Goal: Navigation & Orientation: Find specific page/section

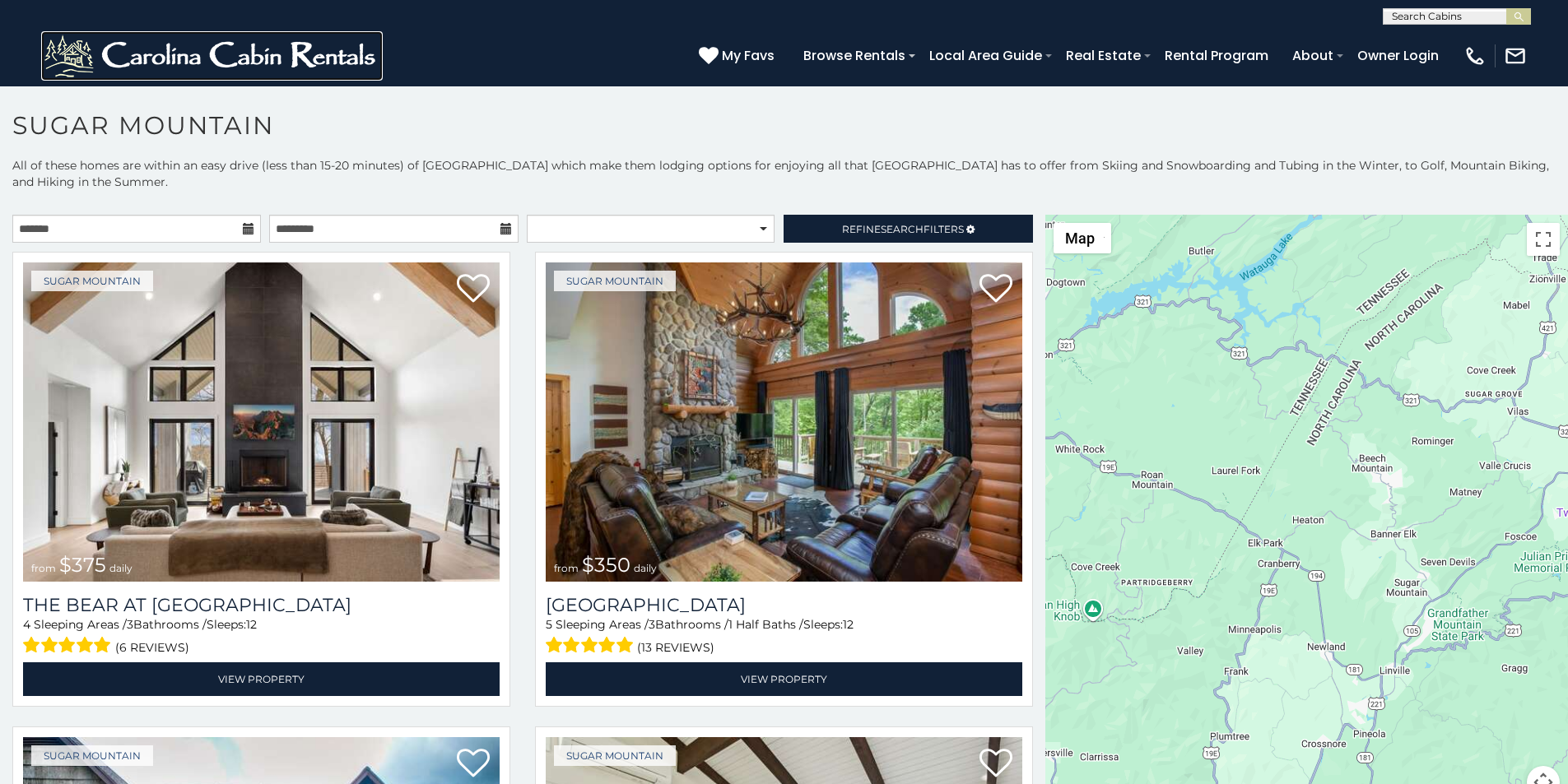
click at [57, 63] on img at bounding box center [212, 56] width 341 height 50
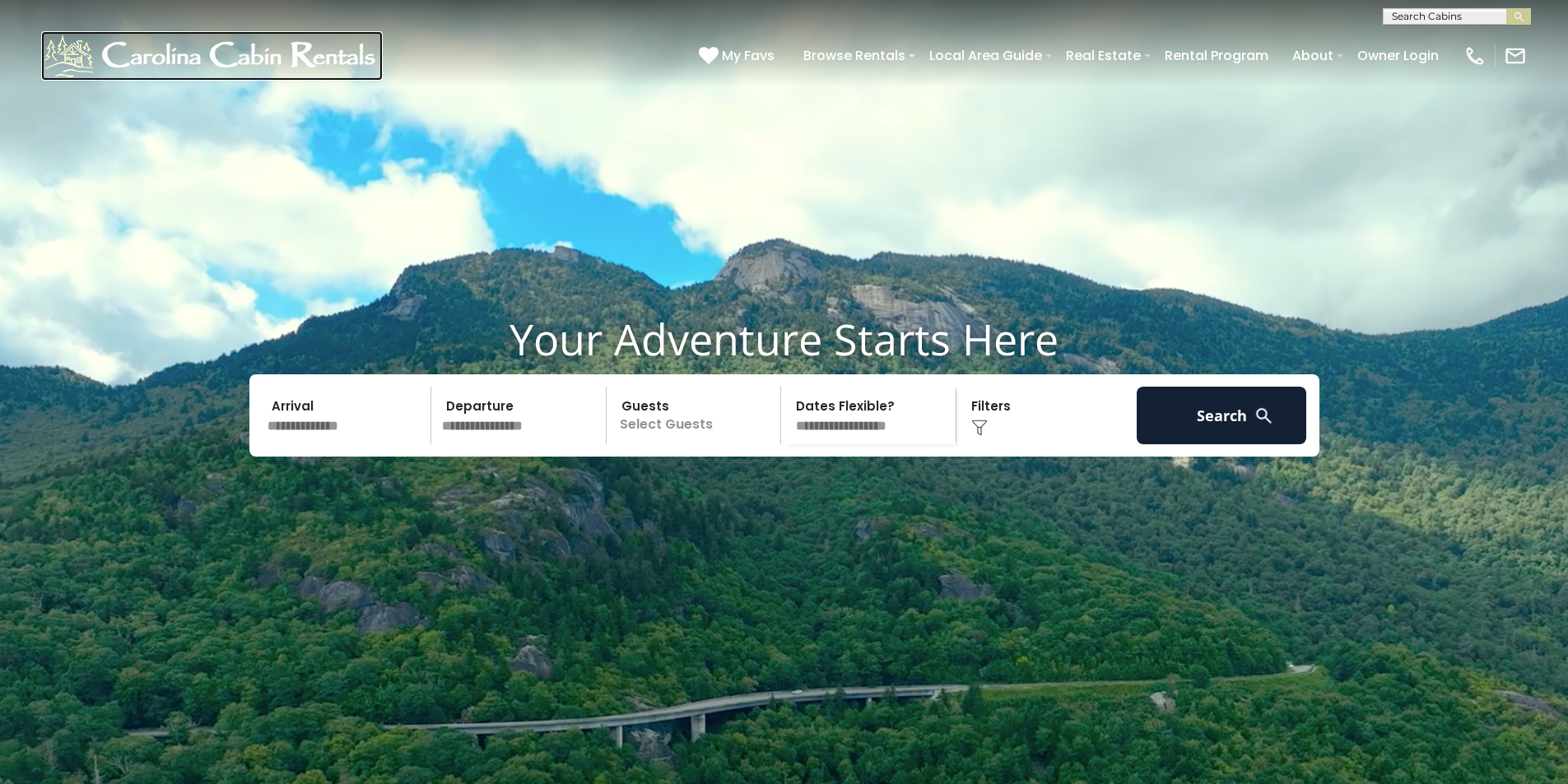
click at [78, 64] on img at bounding box center [212, 56] width 341 height 50
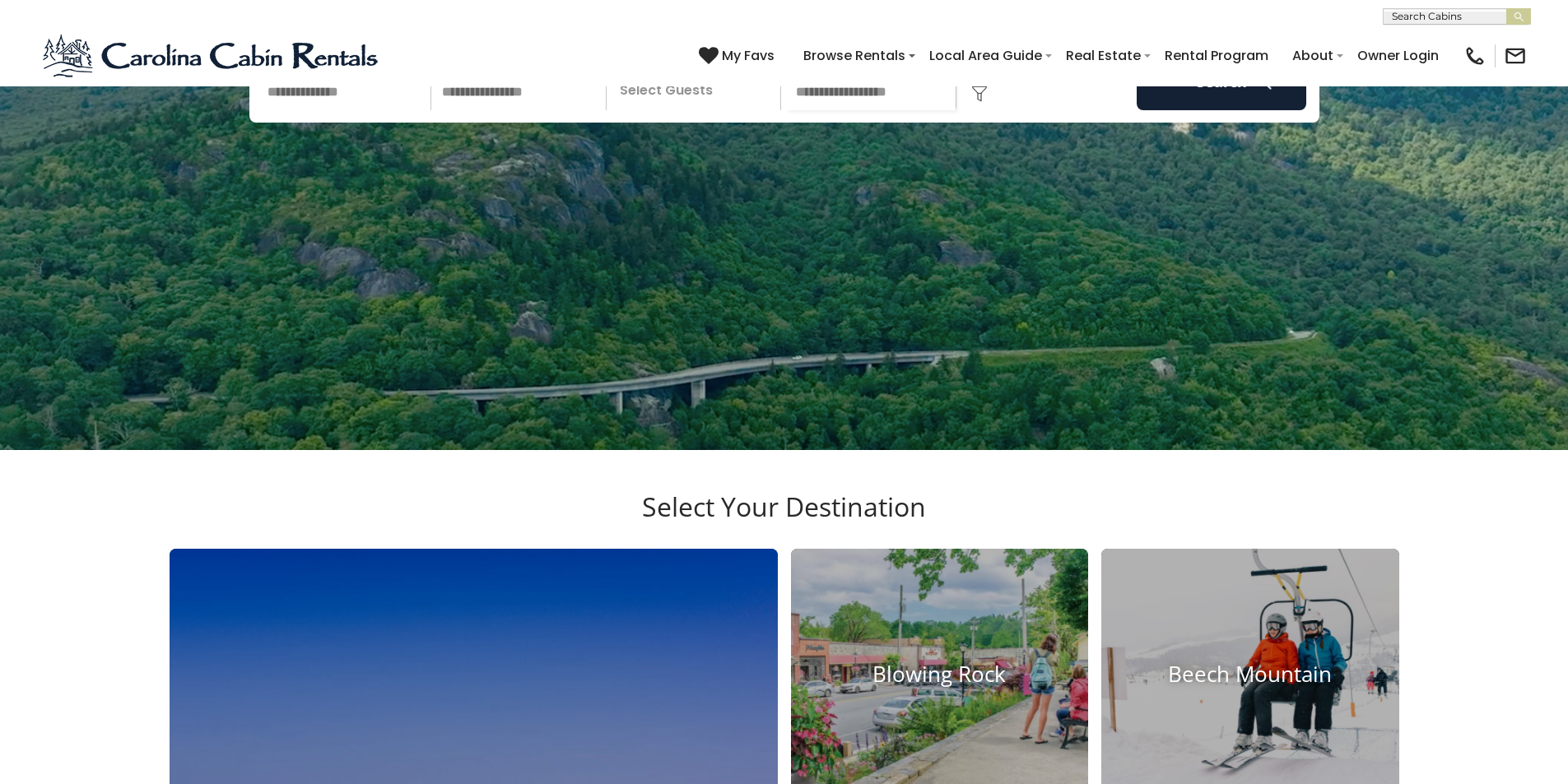
scroll to position [343, 0]
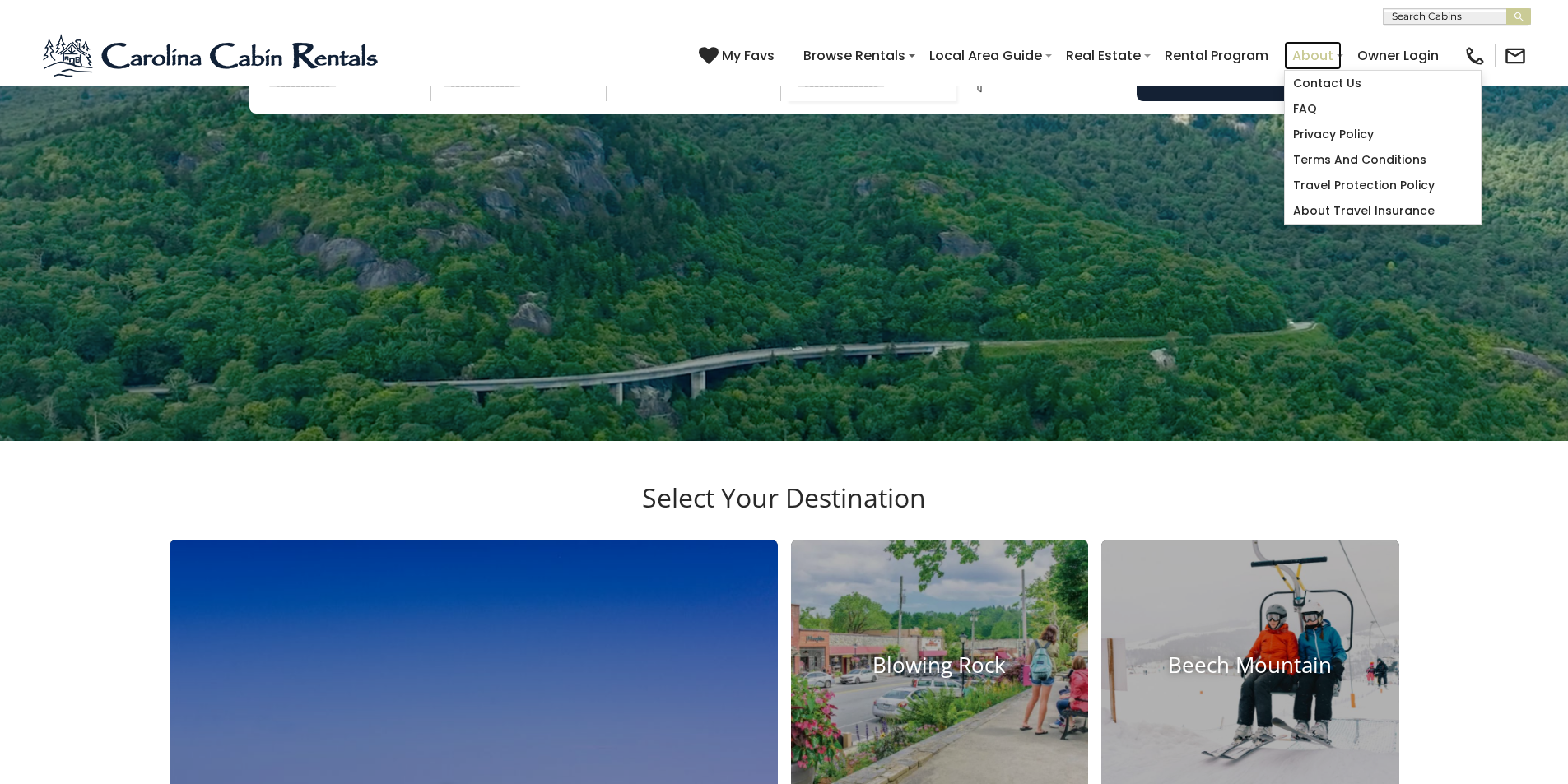
click at [1342, 48] on link "About" at bounding box center [1313, 55] width 57 height 29
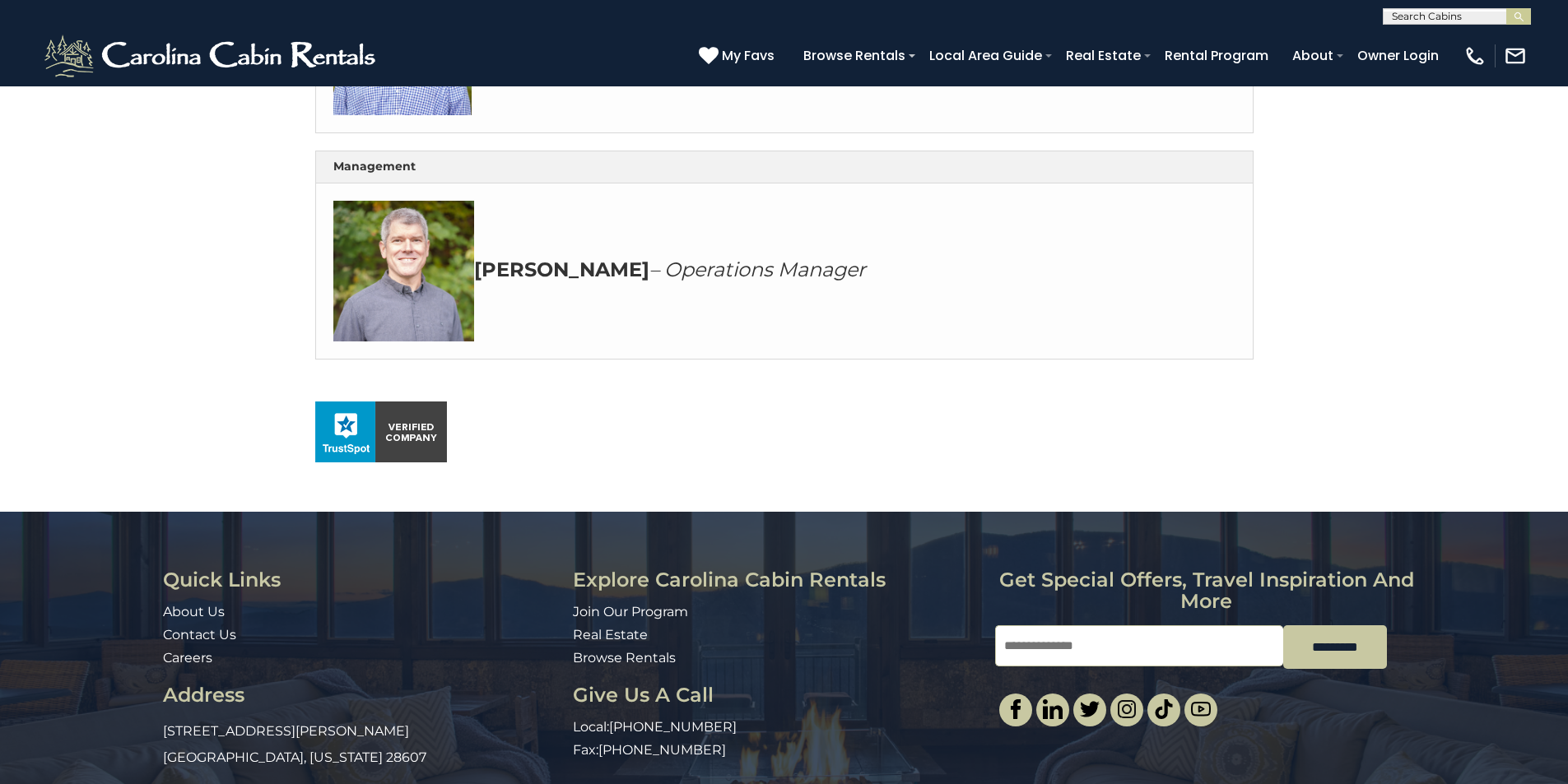
scroll to position [953, 0]
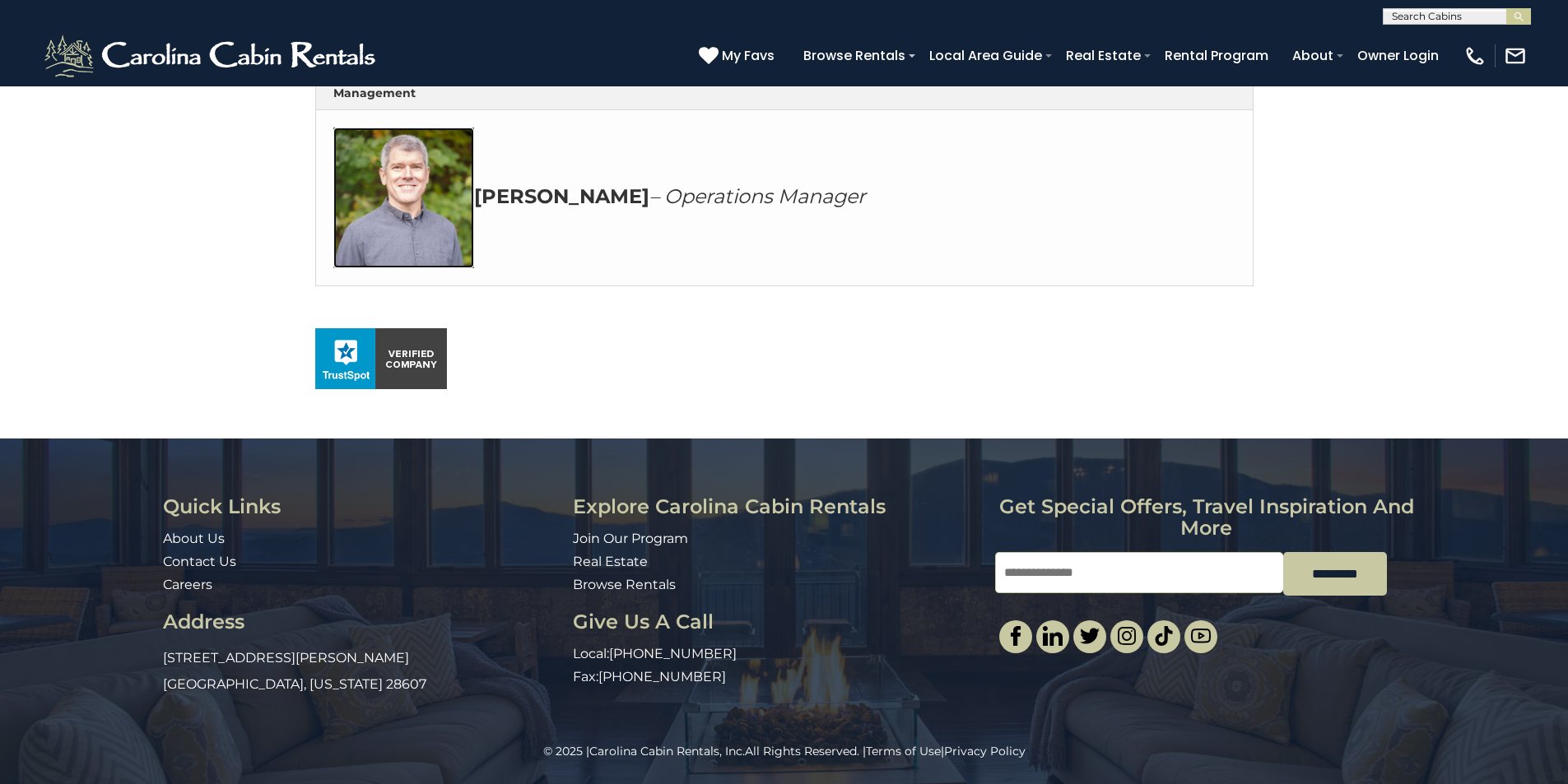
click at [361, 234] on img at bounding box center [404, 198] width 141 height 141
